Goal: Information Seeking & Learning: Learn about a topic

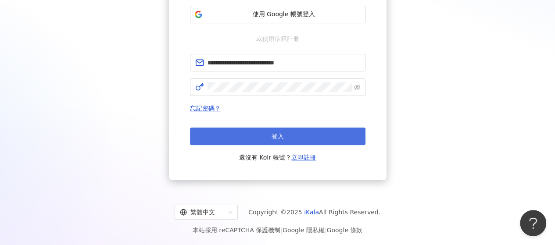
click at [294, 141] on button "登入" at bounding box center [278, 137] width 176 height 18
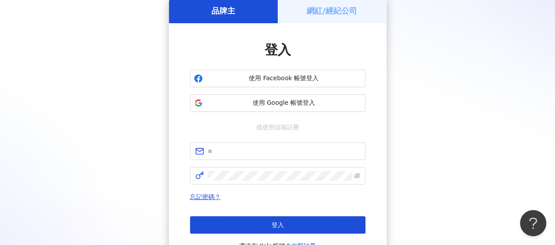
scroll to position [129, 0]
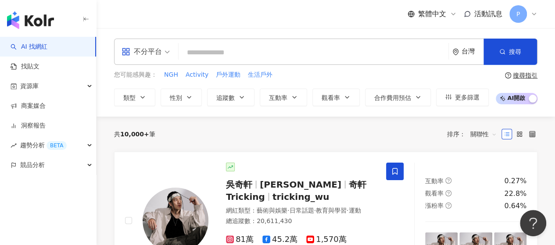
click at [226, 51] on input "search" at bounding box center [313, 52] width 263 height 17
type input "*"
type input "****"
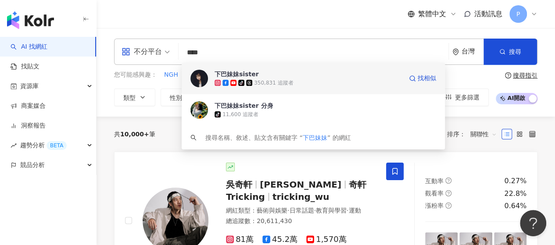
click at [263, 79] on div "350,831 追蹤者" at bounding box center [273, 82] width 39 height 7
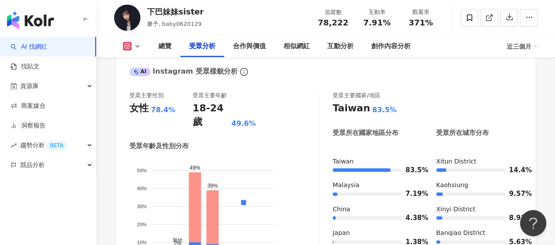
scroll to position [834, 0]
